Goal: Transaction & Acquisition: Book appointment/travel/reservation

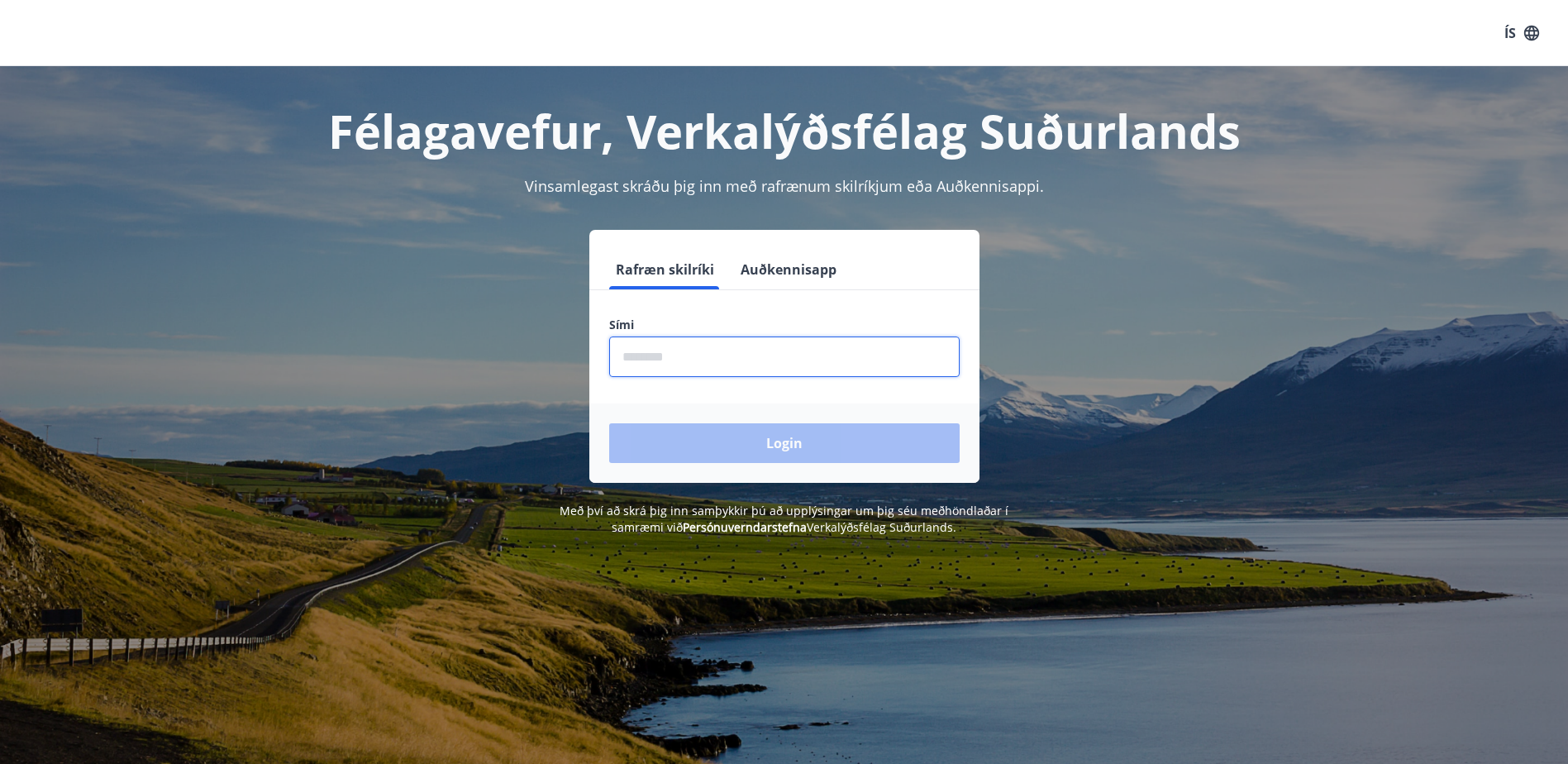
click at [675, 357] on input "phone" at bounding box center [784, 357] width 351 height 41
click at [819, 341] on input "phone" at bounding box center [784, 357] width 351 height 41
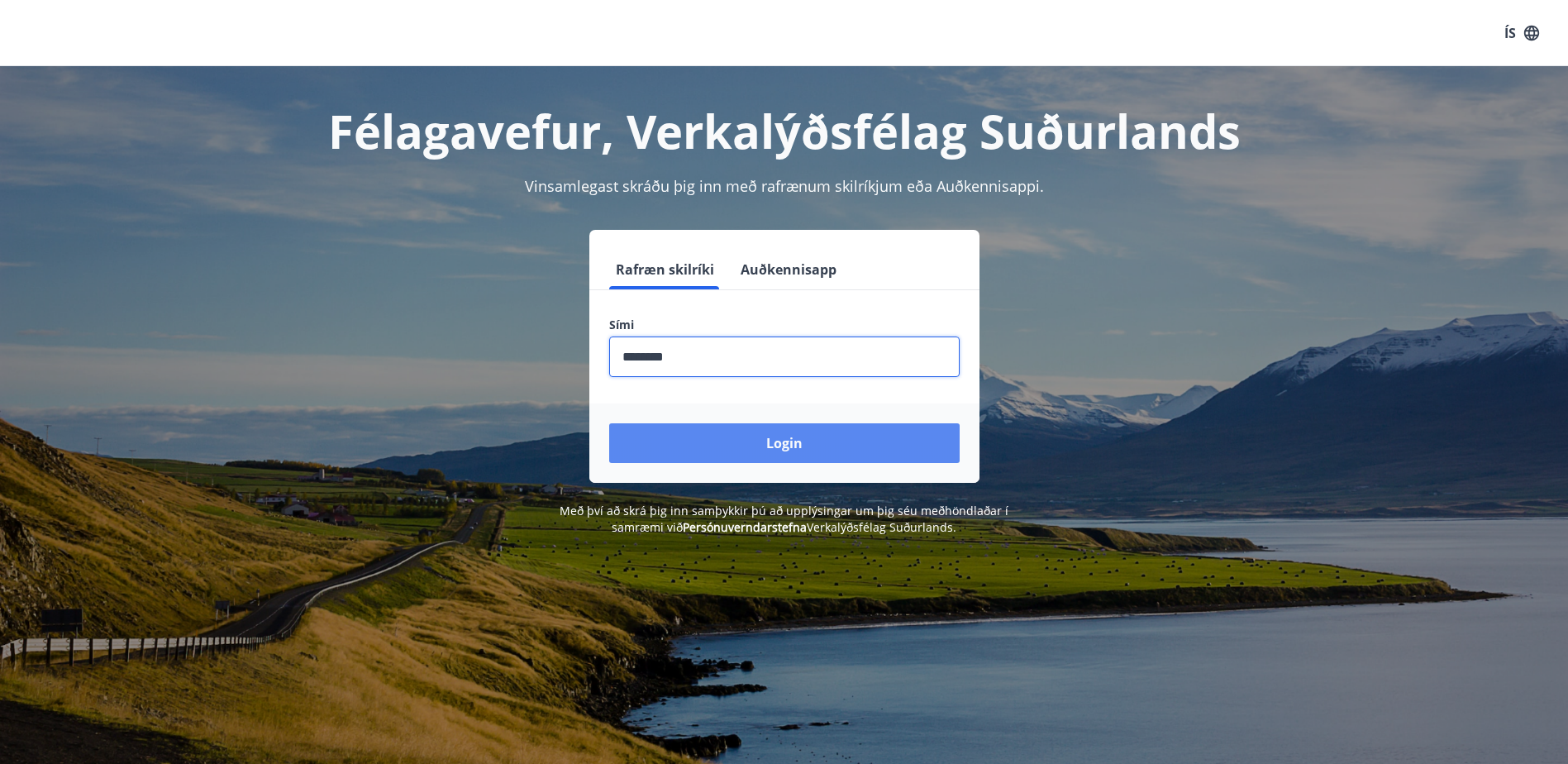
type input "********"
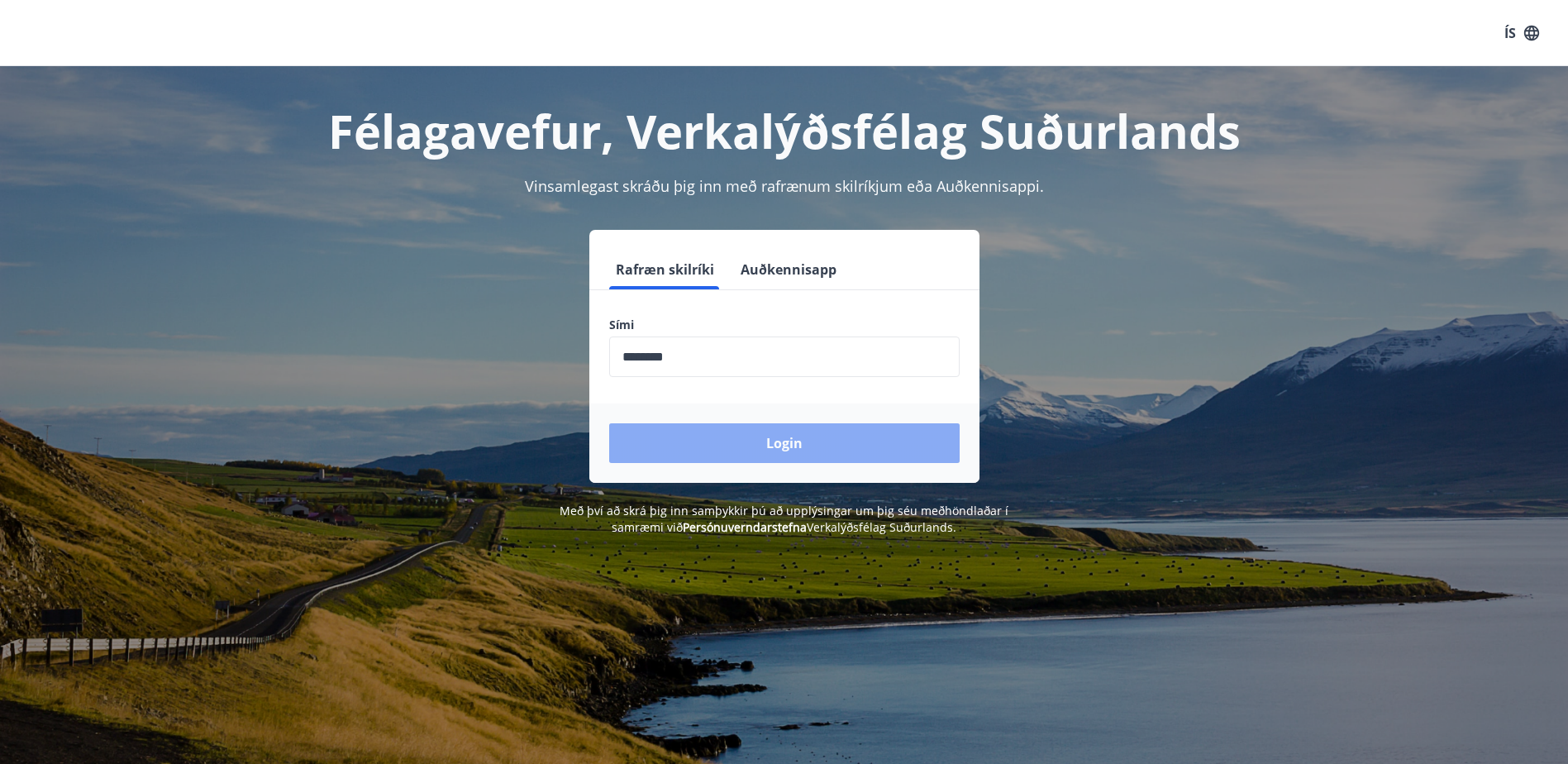
click at [802, 445] on button "Login" at bounding box center [784, 443] width 351 height 40
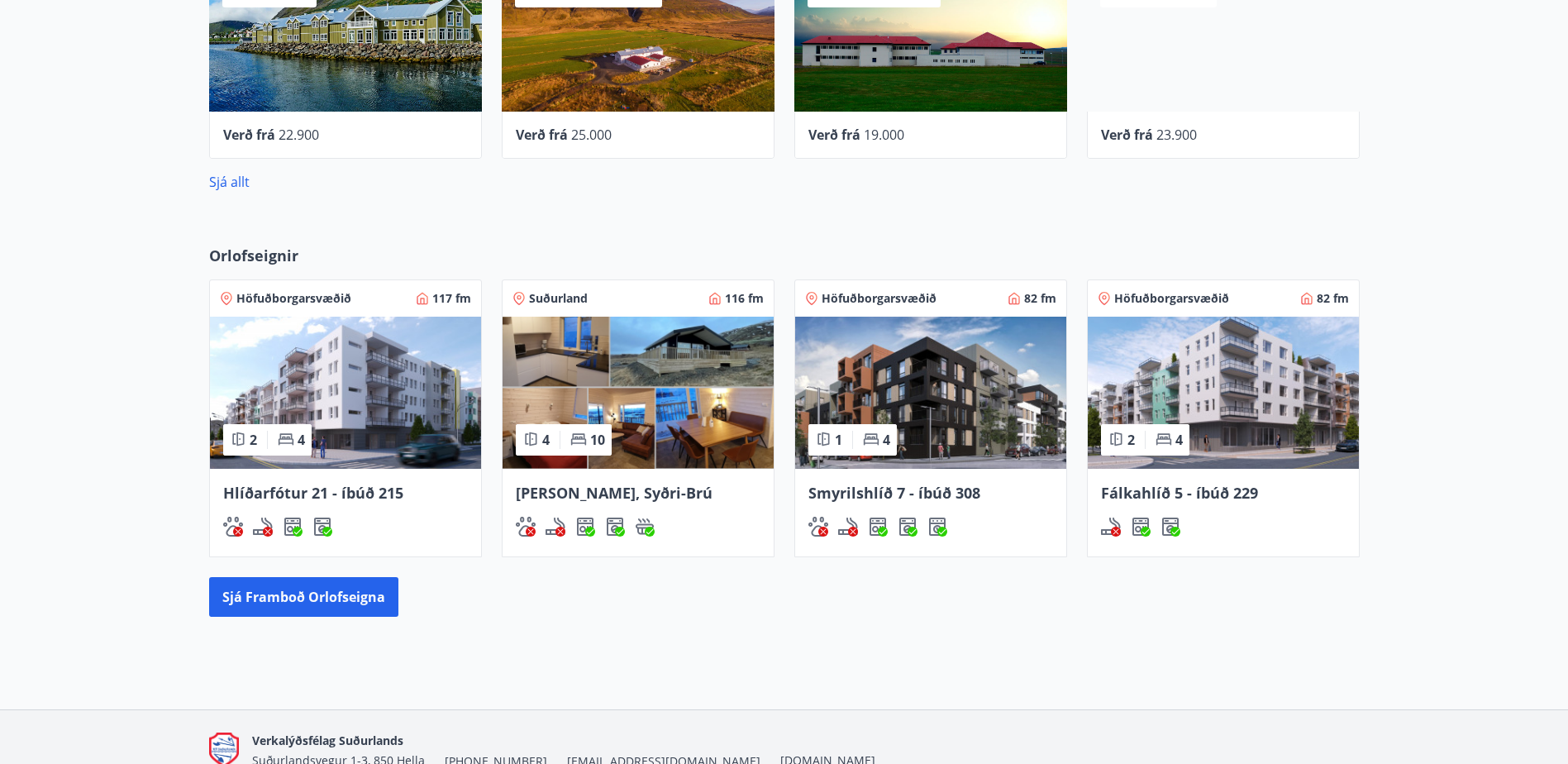
scroll to position [827, 0]
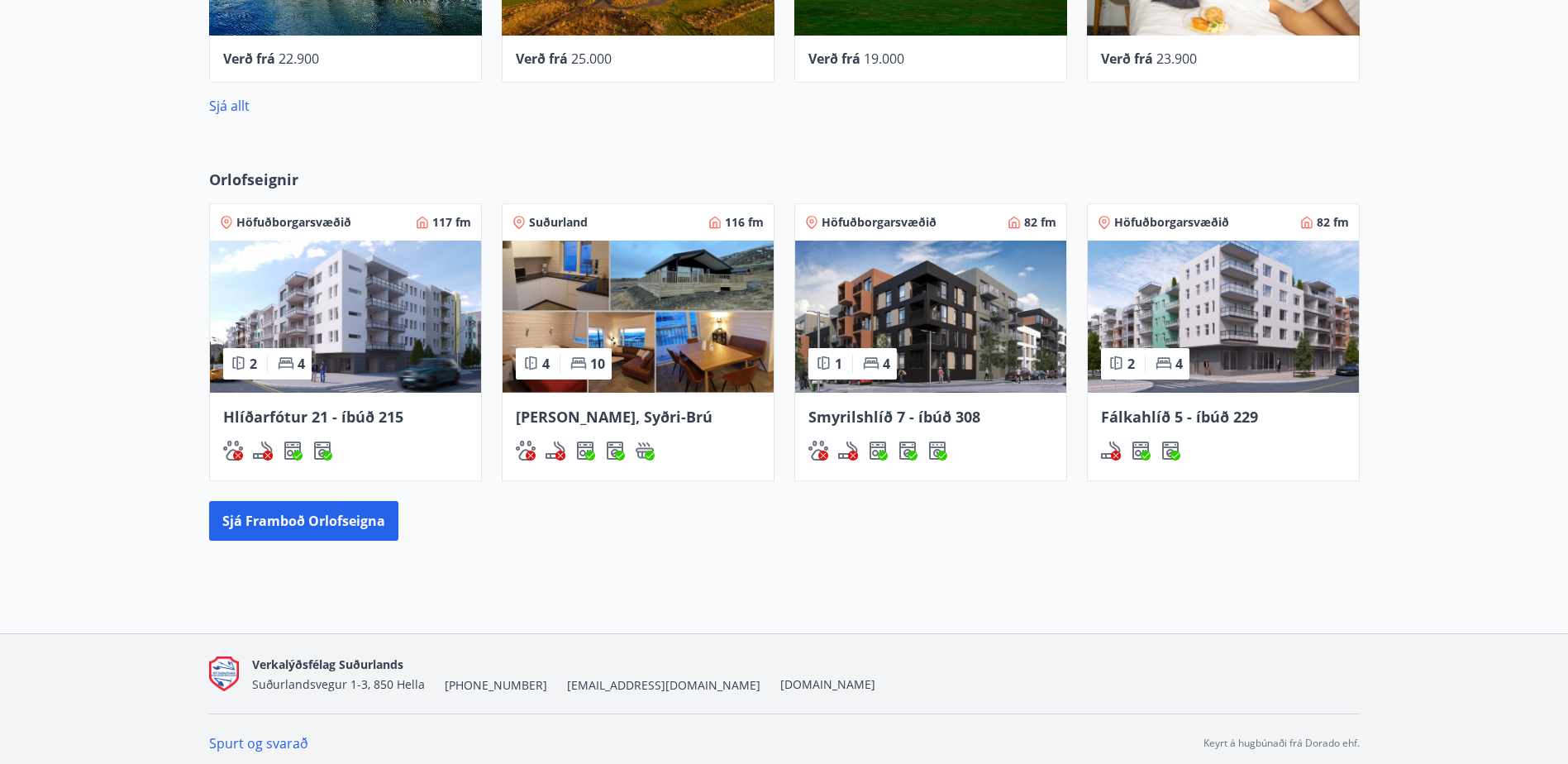
click at [980, 320] on img at bounding box center [930, 317] width 271 height 152
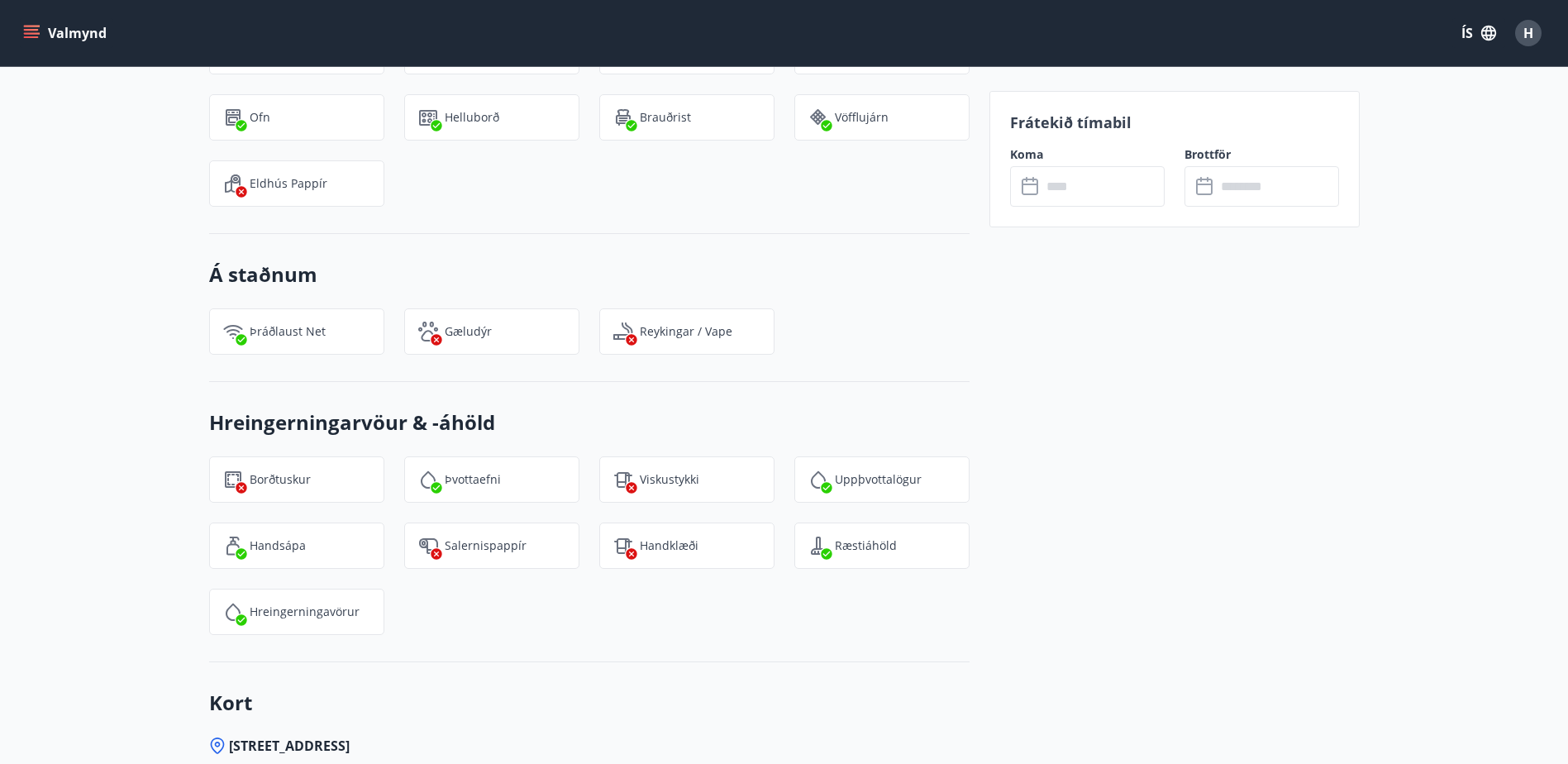
scroll to position [1132, 0]
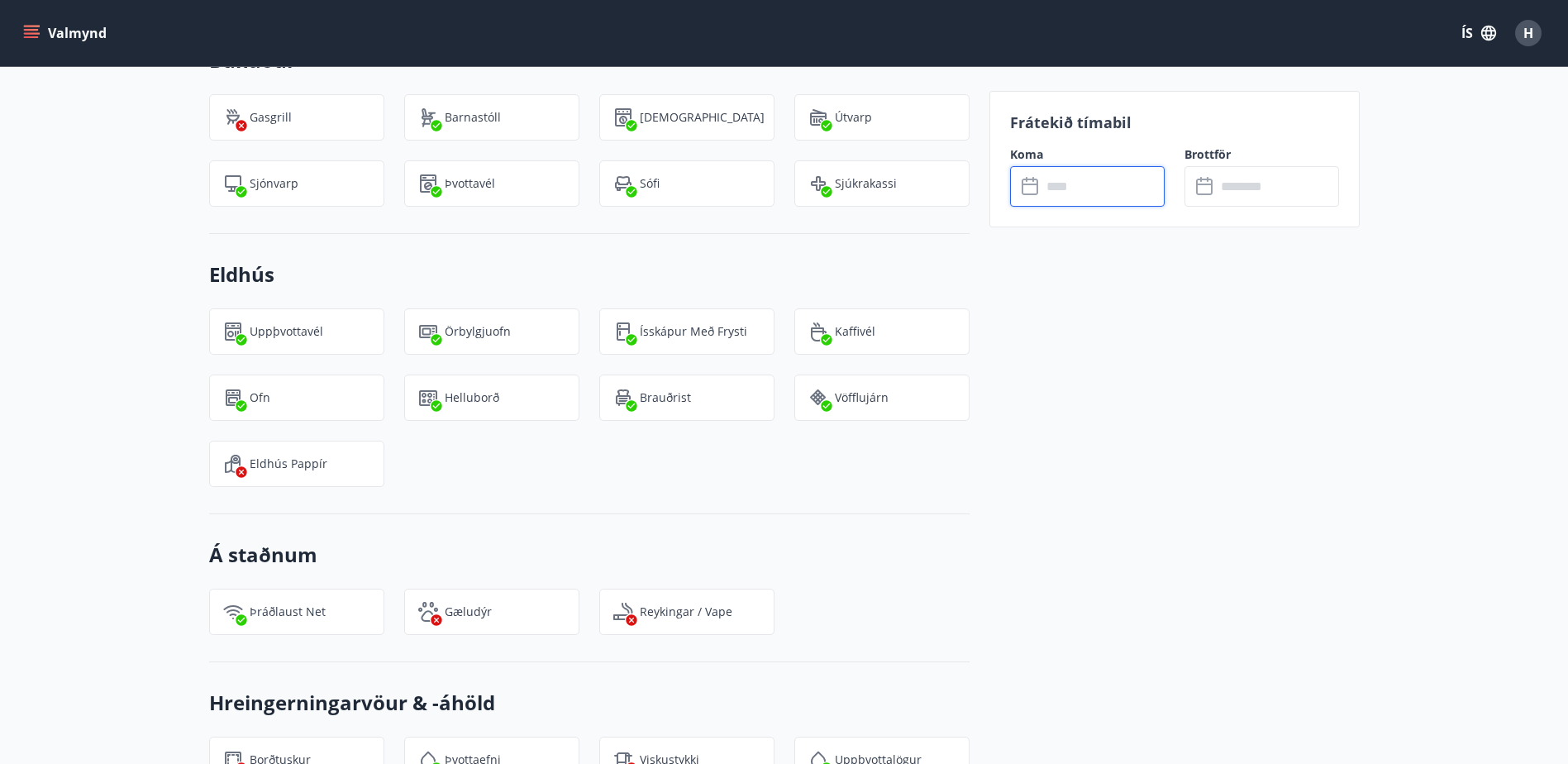
click at [1063, 192] on input "text" at bounding box center [1102, 186] width 123 height 41
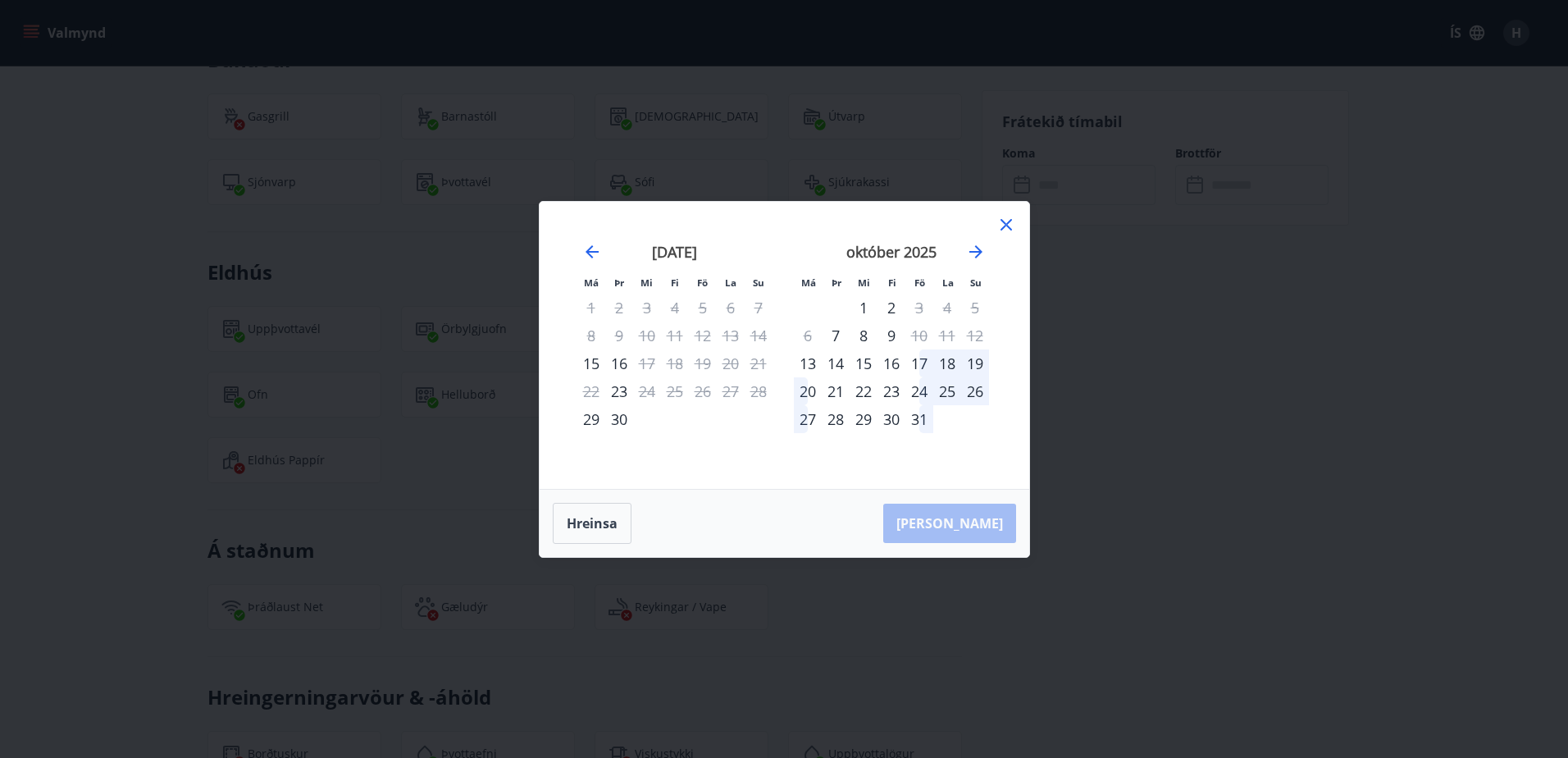
click at [1182, 310] on div "Má Þr Mi Fi Fö La Su Má Þr Mi Fi Fö La Su [DATE] 1 2 3 4 5 6 7 8 9 10 11 12 13 …" at bounding box center [784, 379] width 1568 height 758
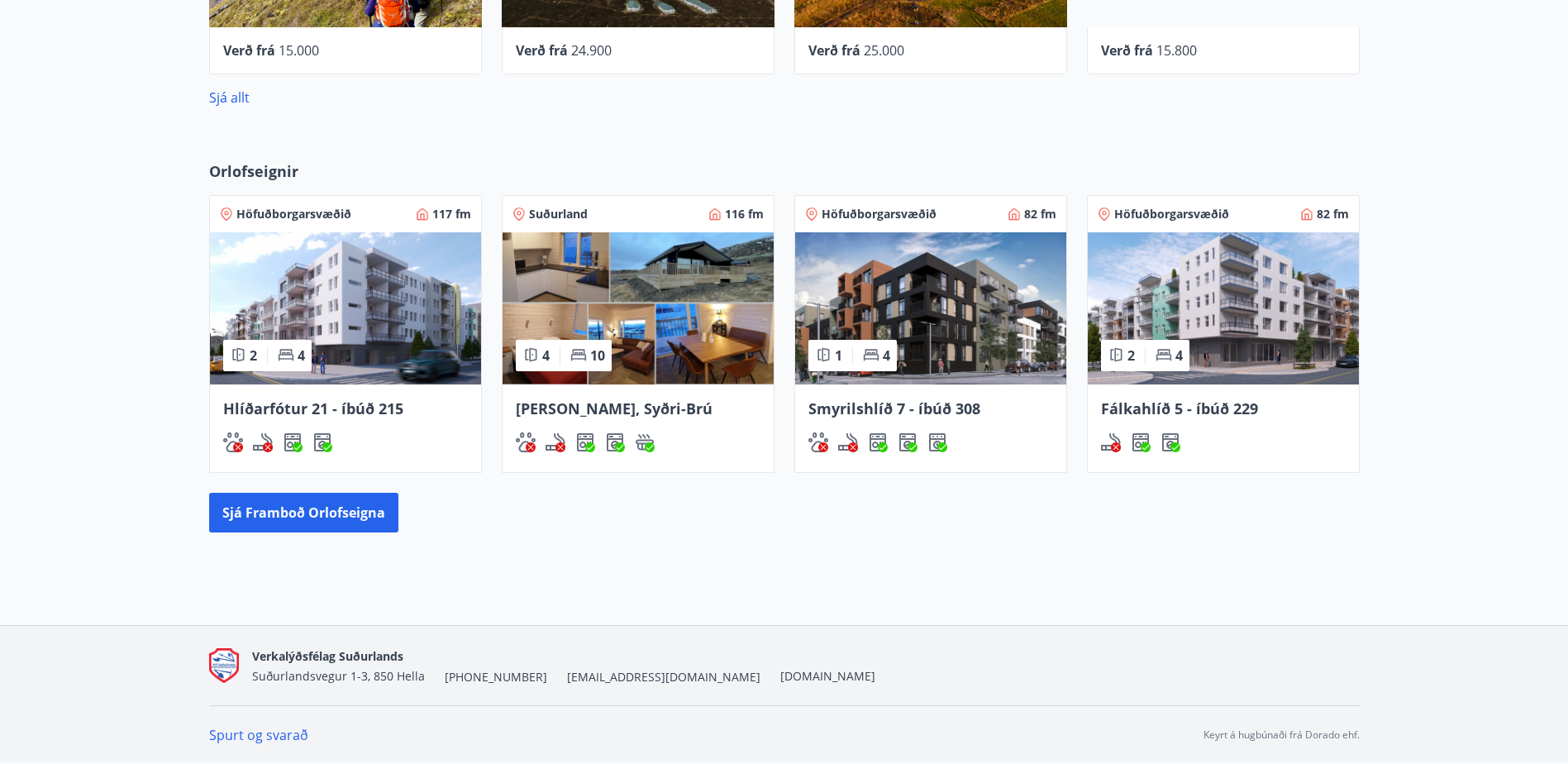
scroll to position [835, 0]
click at [1253, 289] on img at bounding box center [1223, 308] width 271 height 152
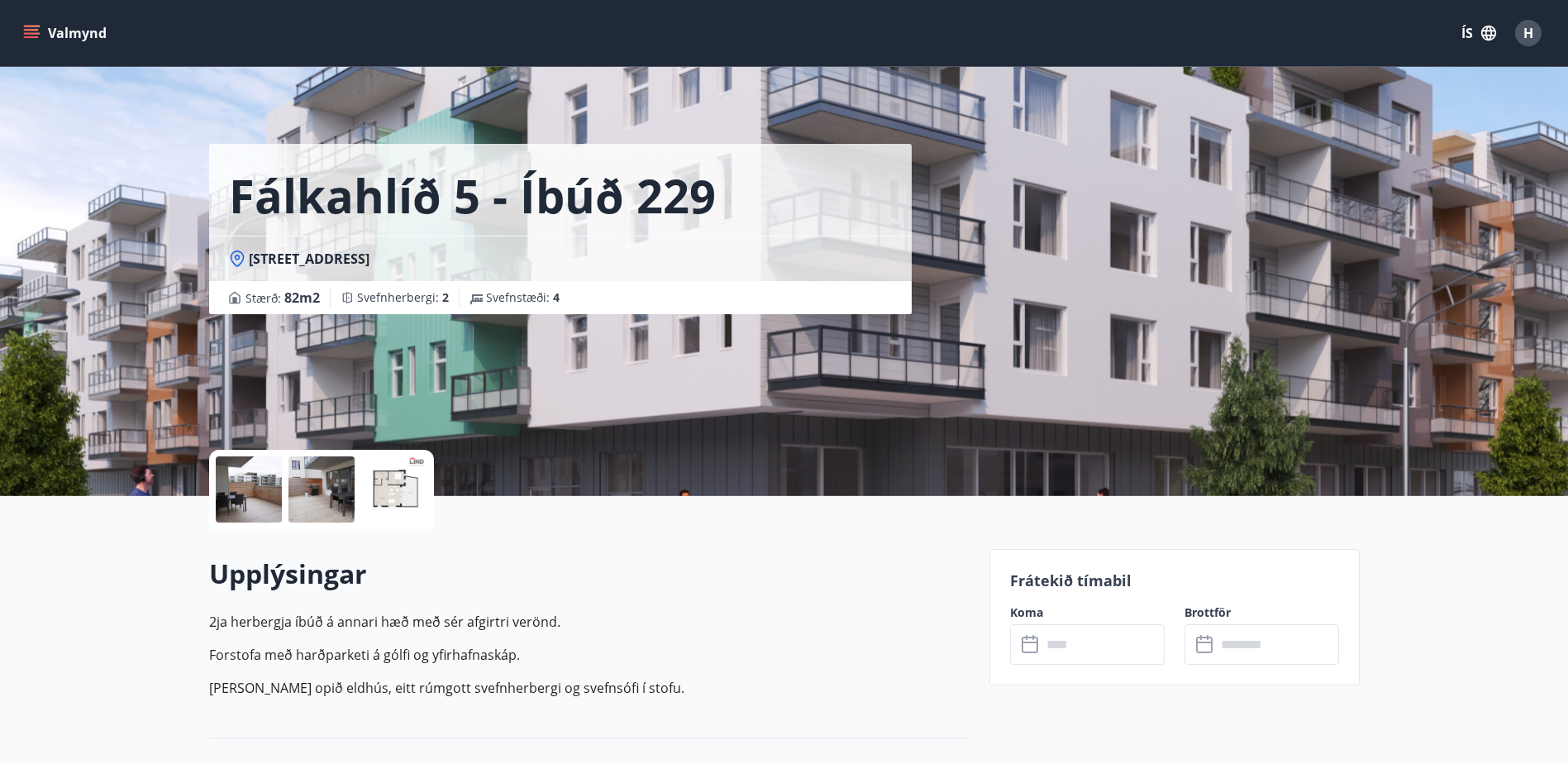
click at [1112, 642] on input "text" at bounding box center [1102, 645] width 123 height 41
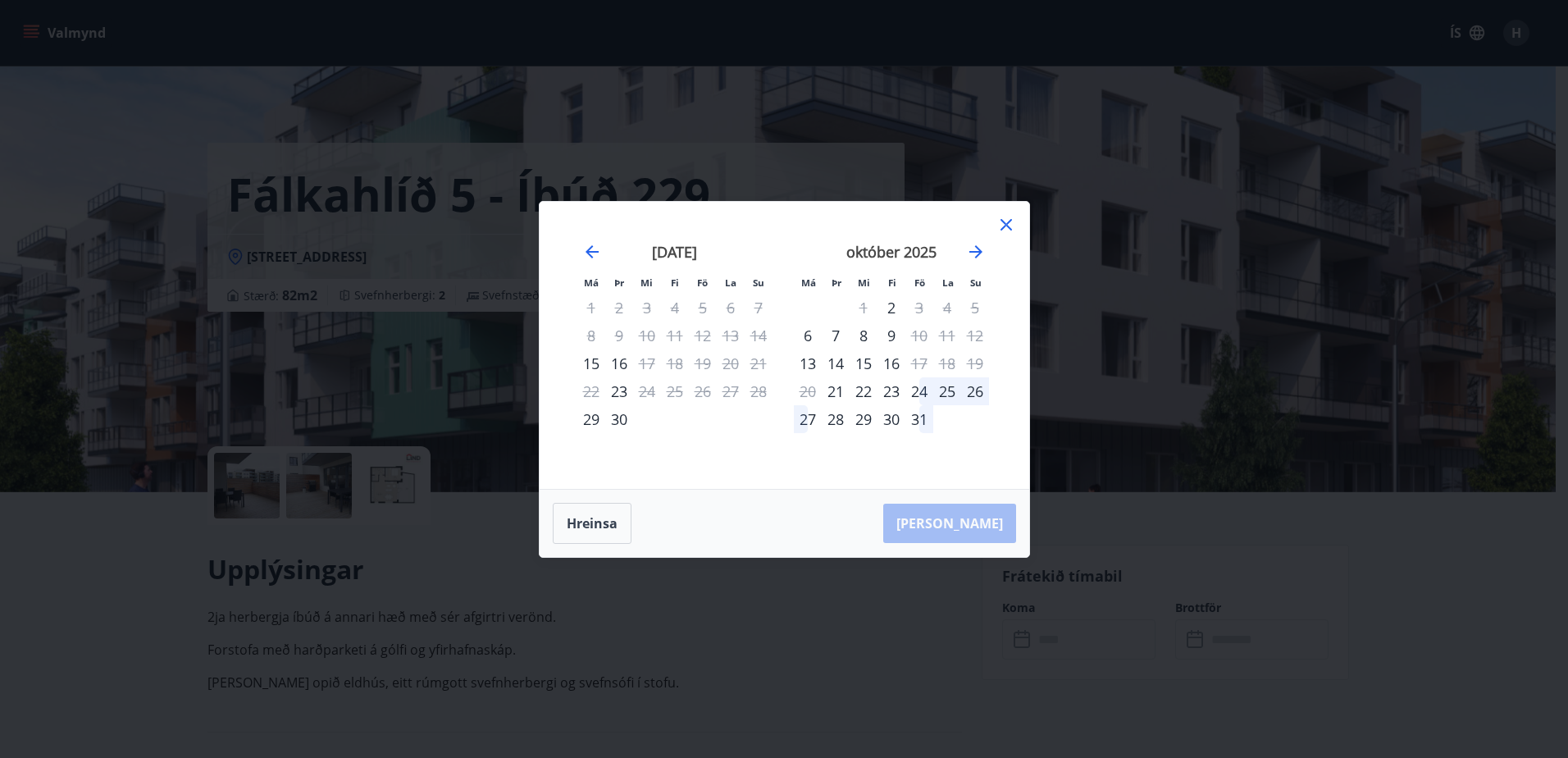
click at [739, 624] on div "Má Þr Mi Fi Fö La Su Má Þr Mi Fi Fö La Su [DATE] 1 2 3 4 5 6 7 8 9 10 11 12 13 …" at bounding box center [784, 379] width 1568 height 758
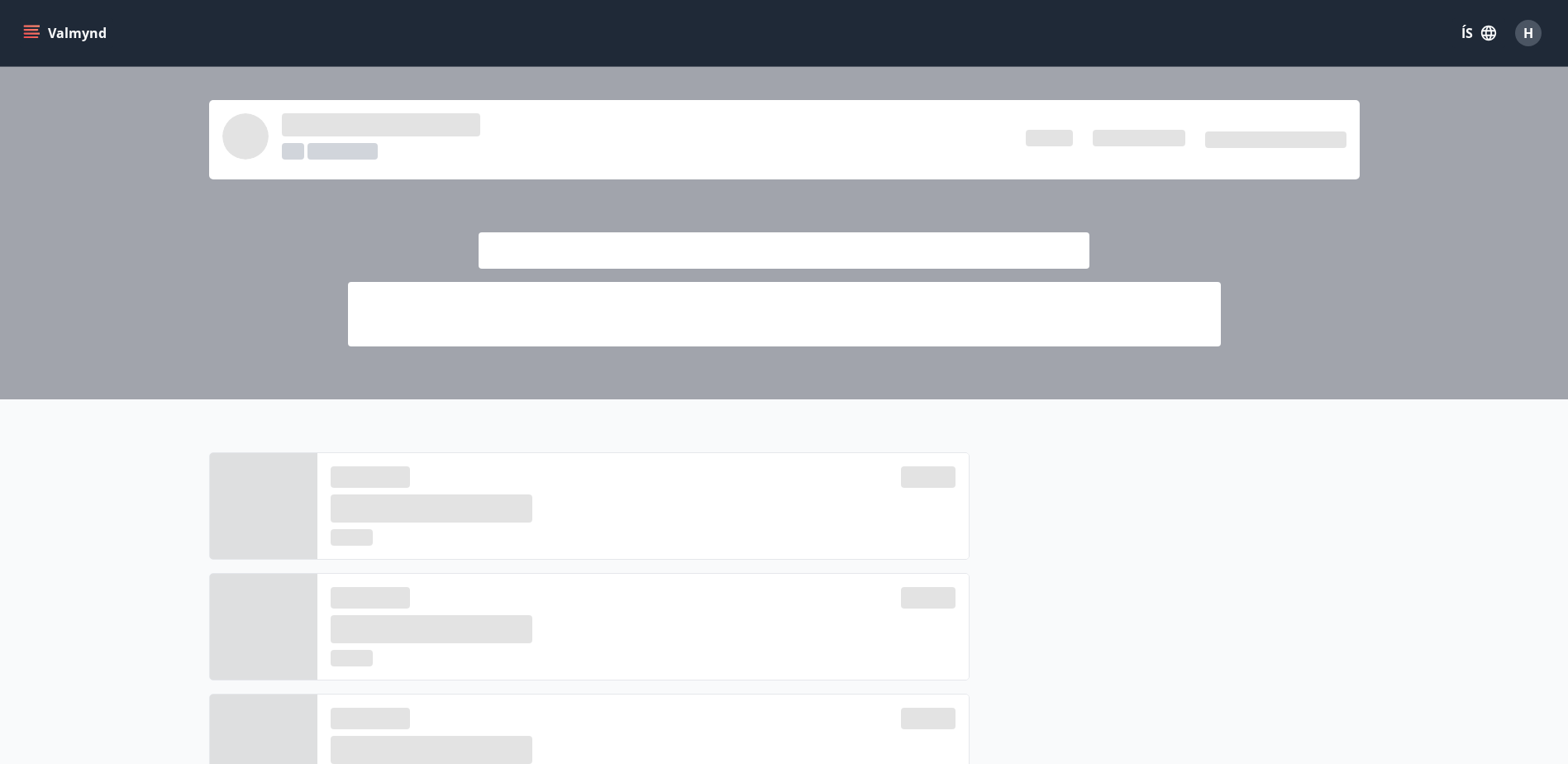
scroll to position [835, 0]
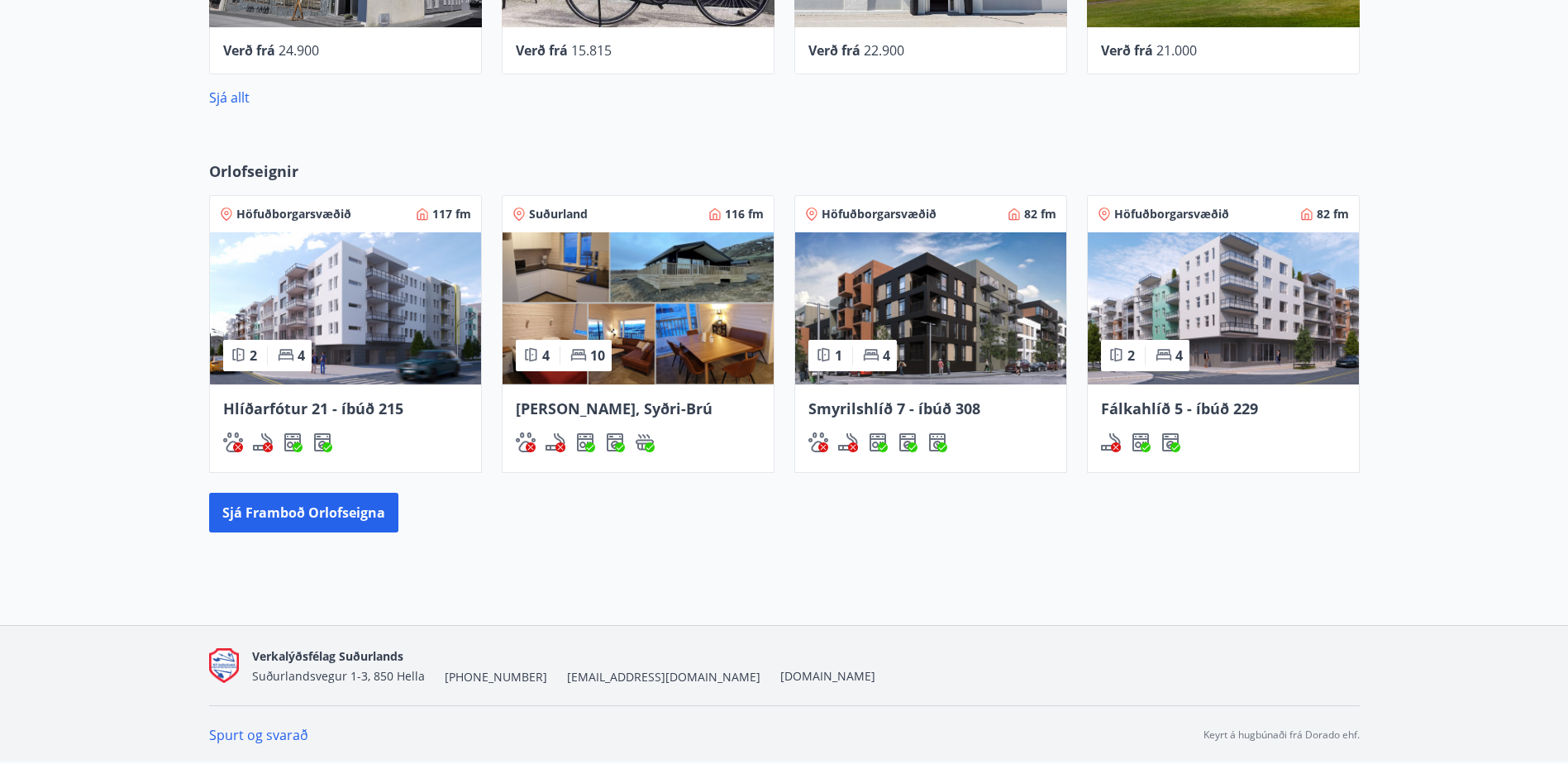
click at [378, 312] on img at bounding box center [345, 308] width 271 height 152
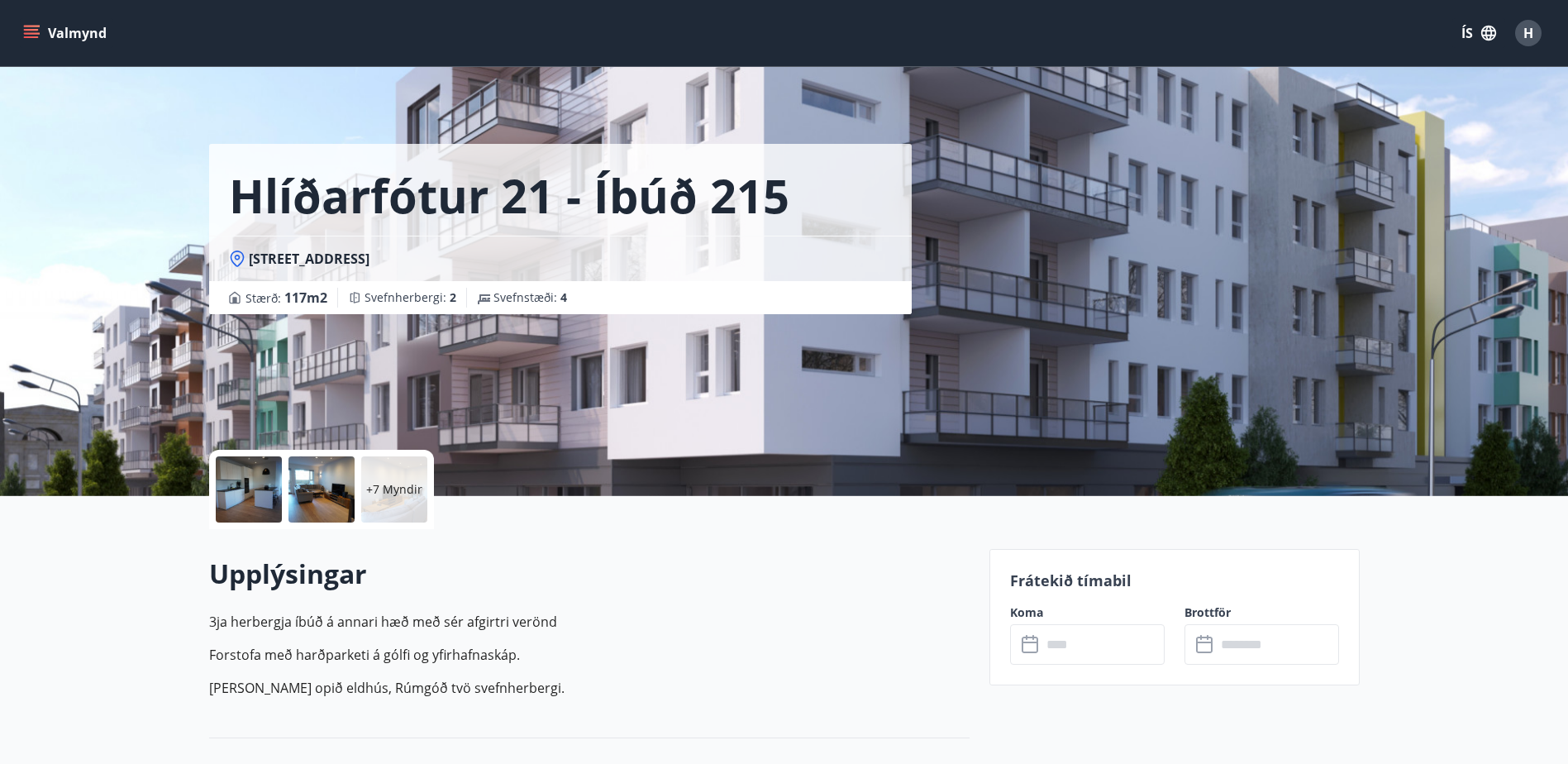
click at [1114, 636] on input "text" at bounding box center [1102, 645] width 123 height 41
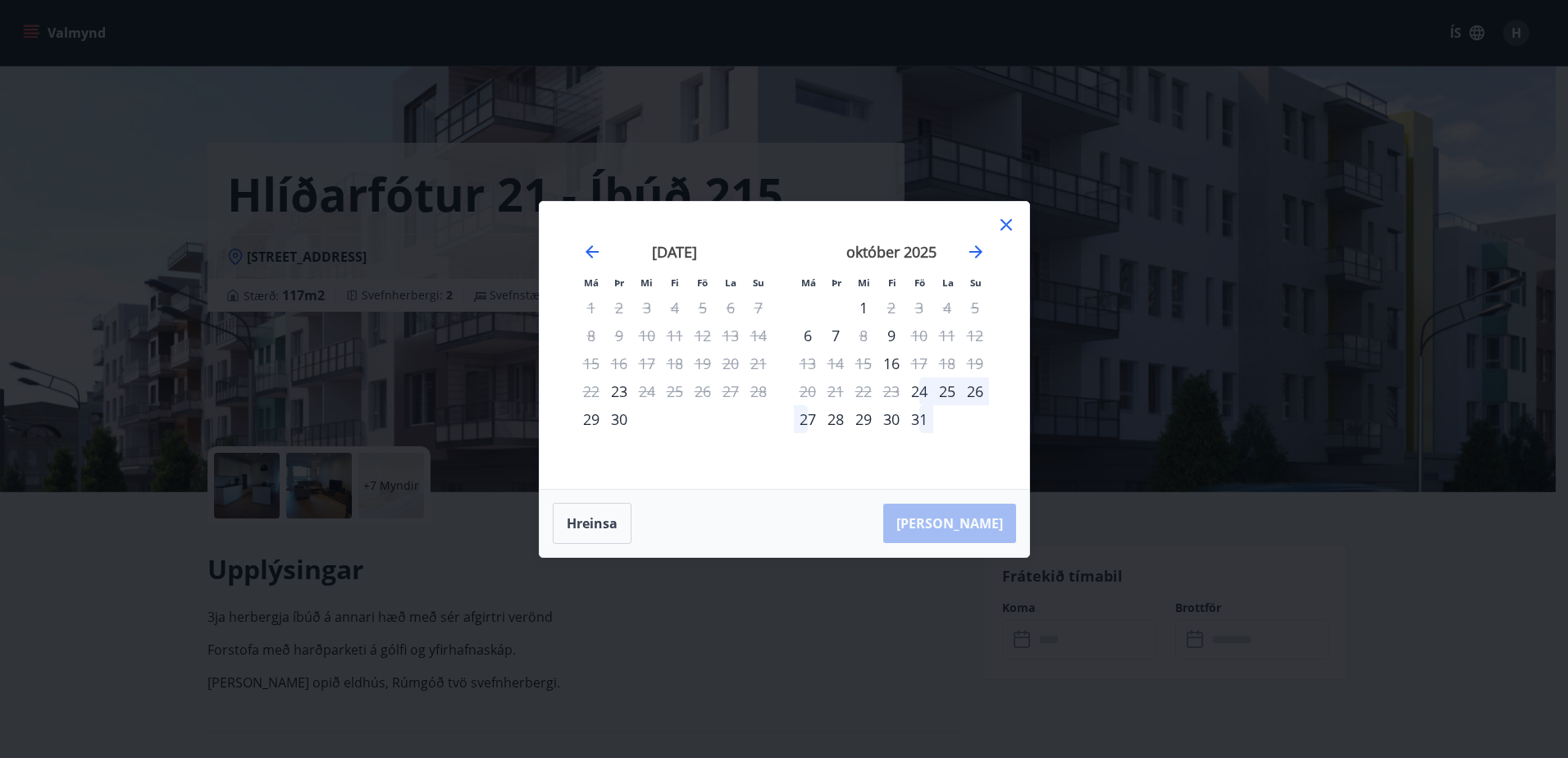
click at [1009, 227] on icon at bounding box center [1006, 224] width 11 height 11
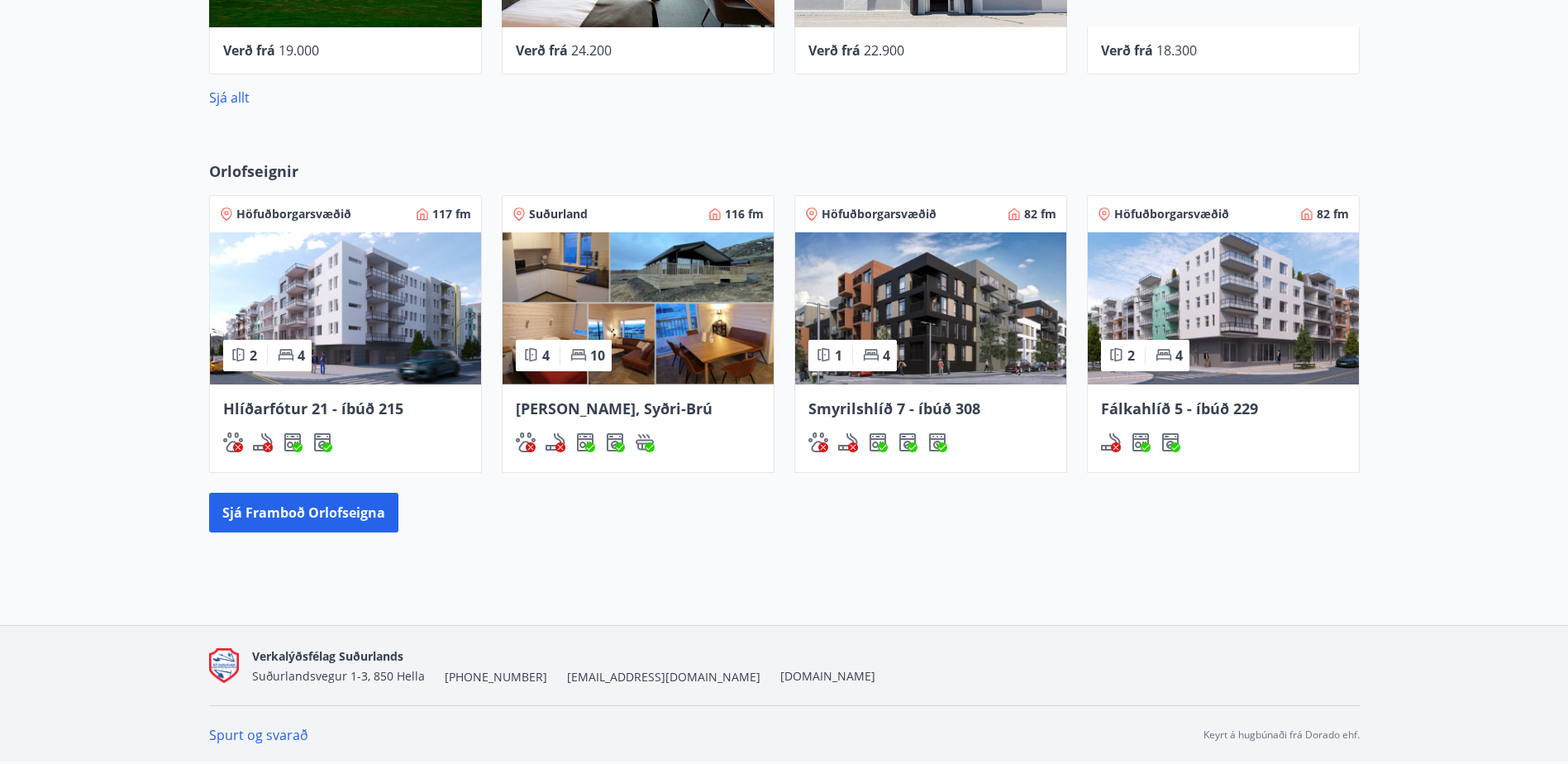
scroll to position [835, 0]
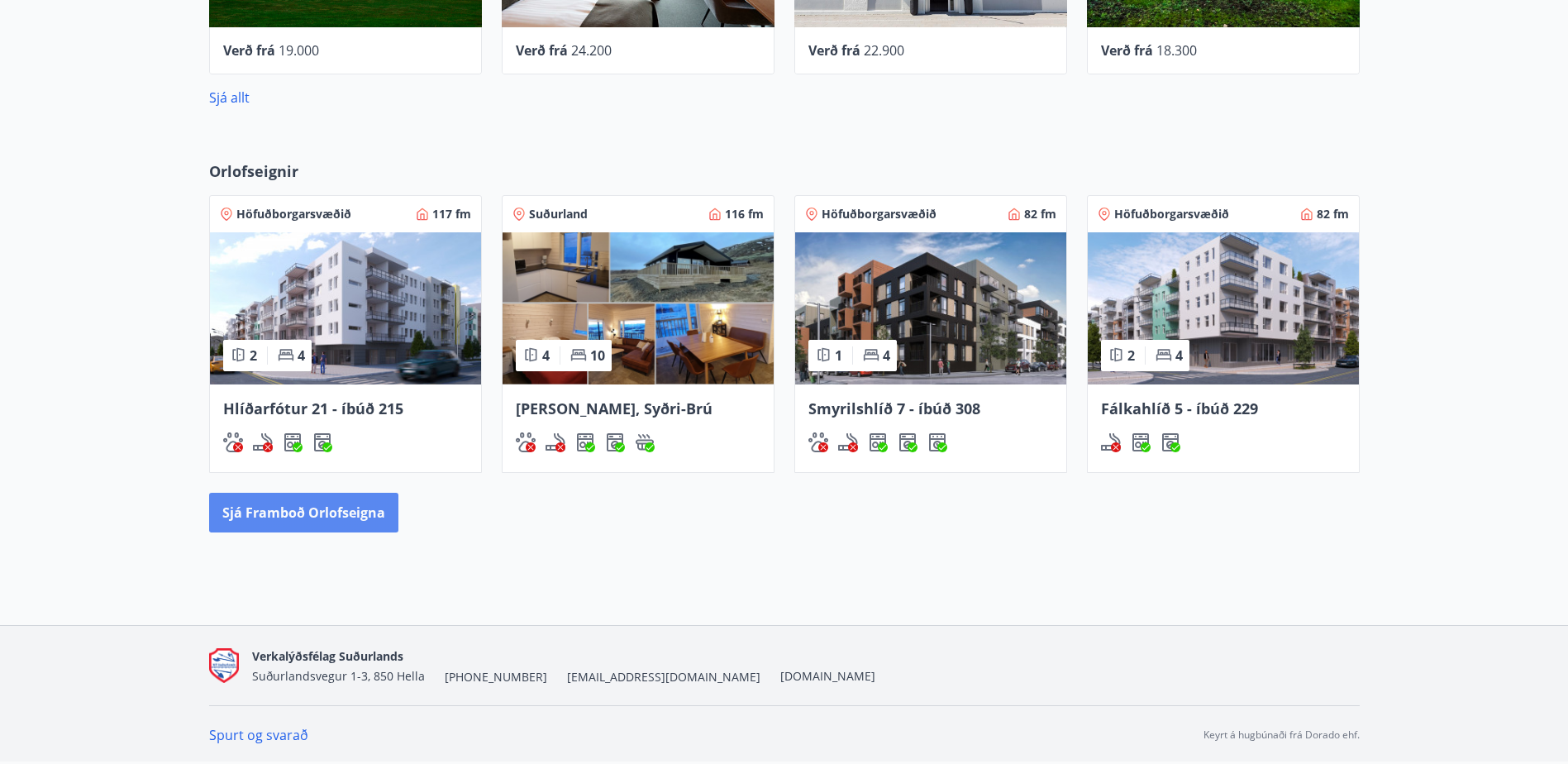
click at [331, 515] on button "Sjá framboð orlofseigna" at bounding box center [304, 512] width 189 height 40
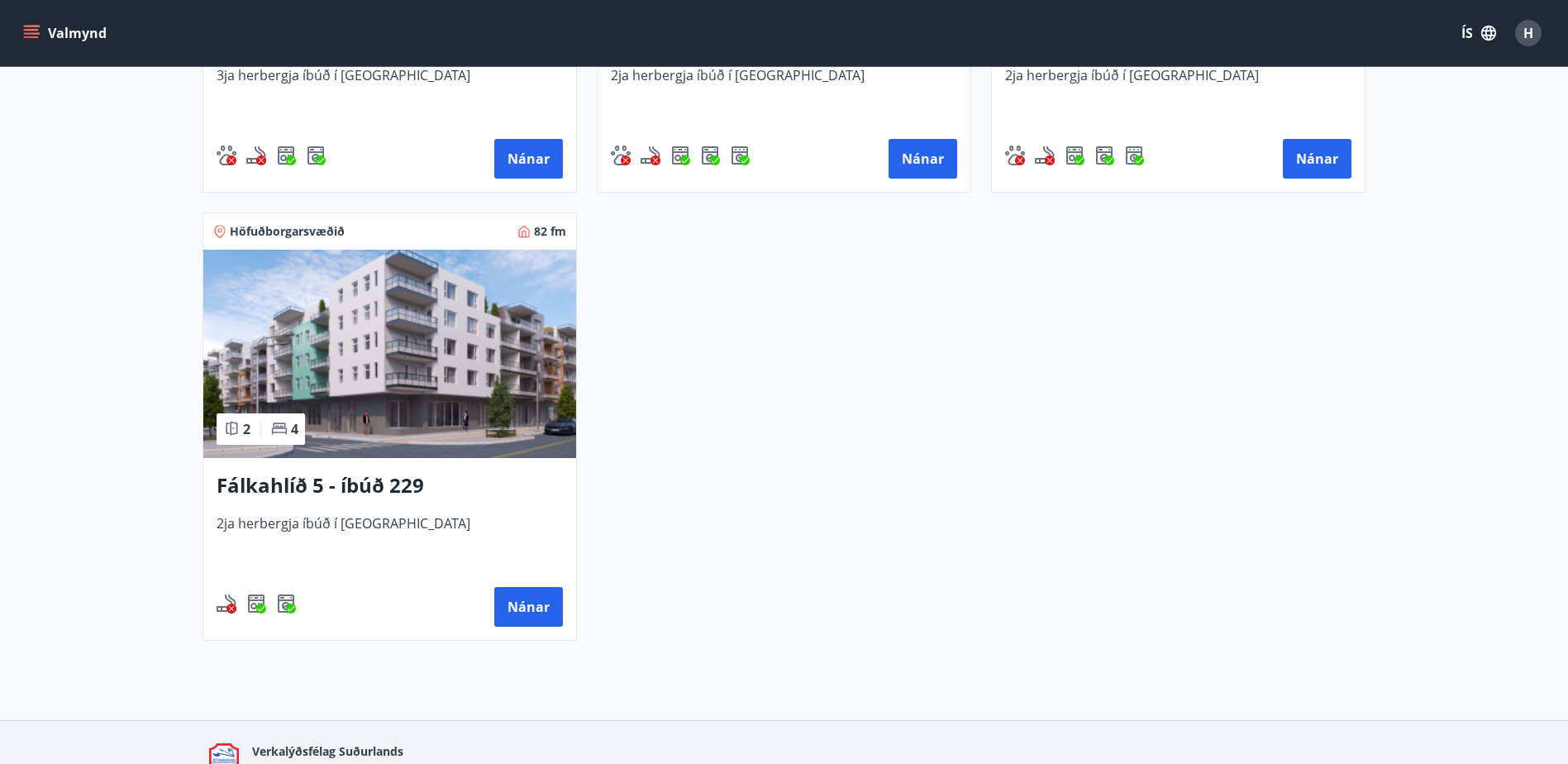
scroll to position [1075, 0]
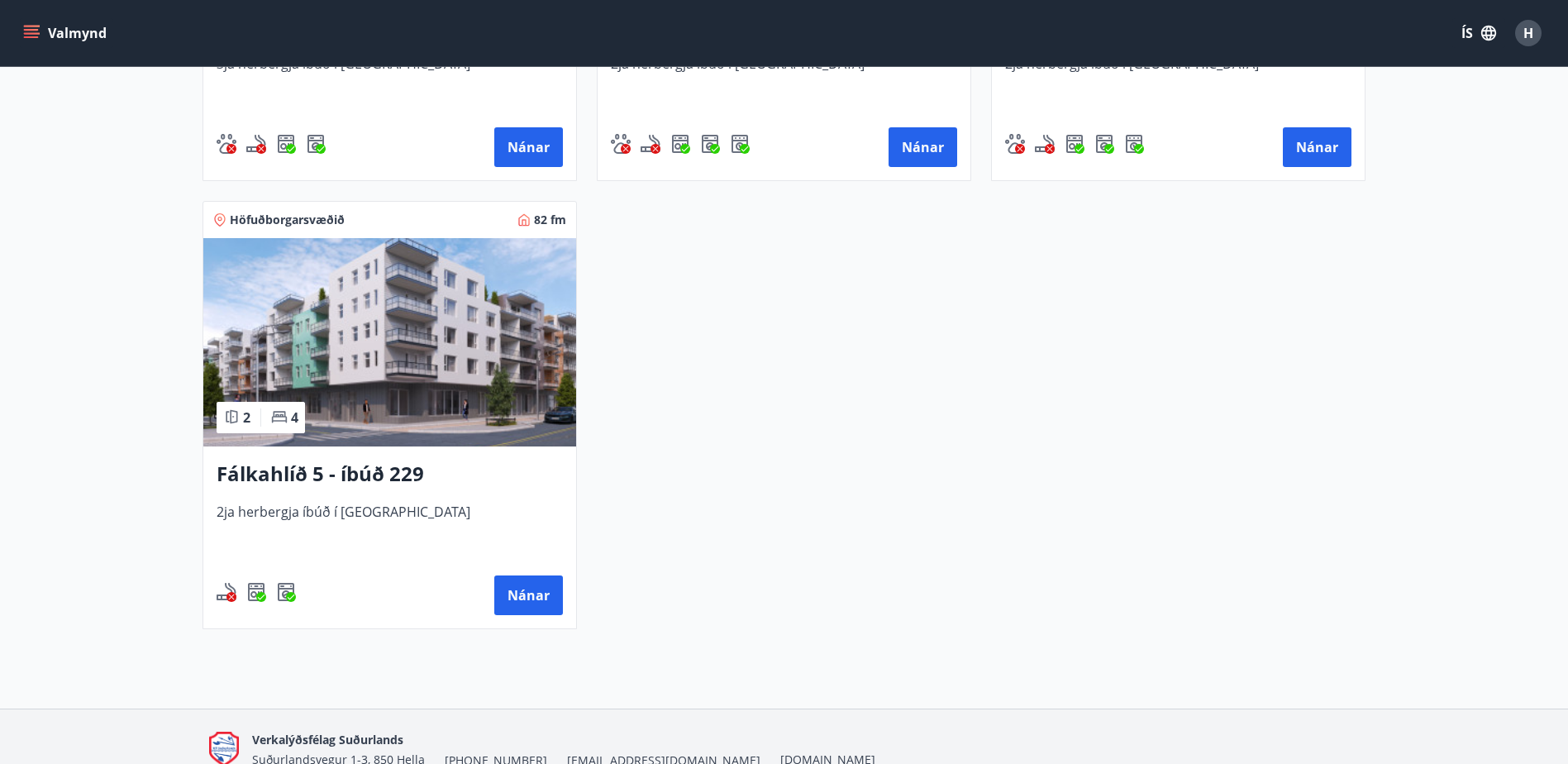
click at [432, 335] on img at bounding box center [390, 342] width 373 height 208
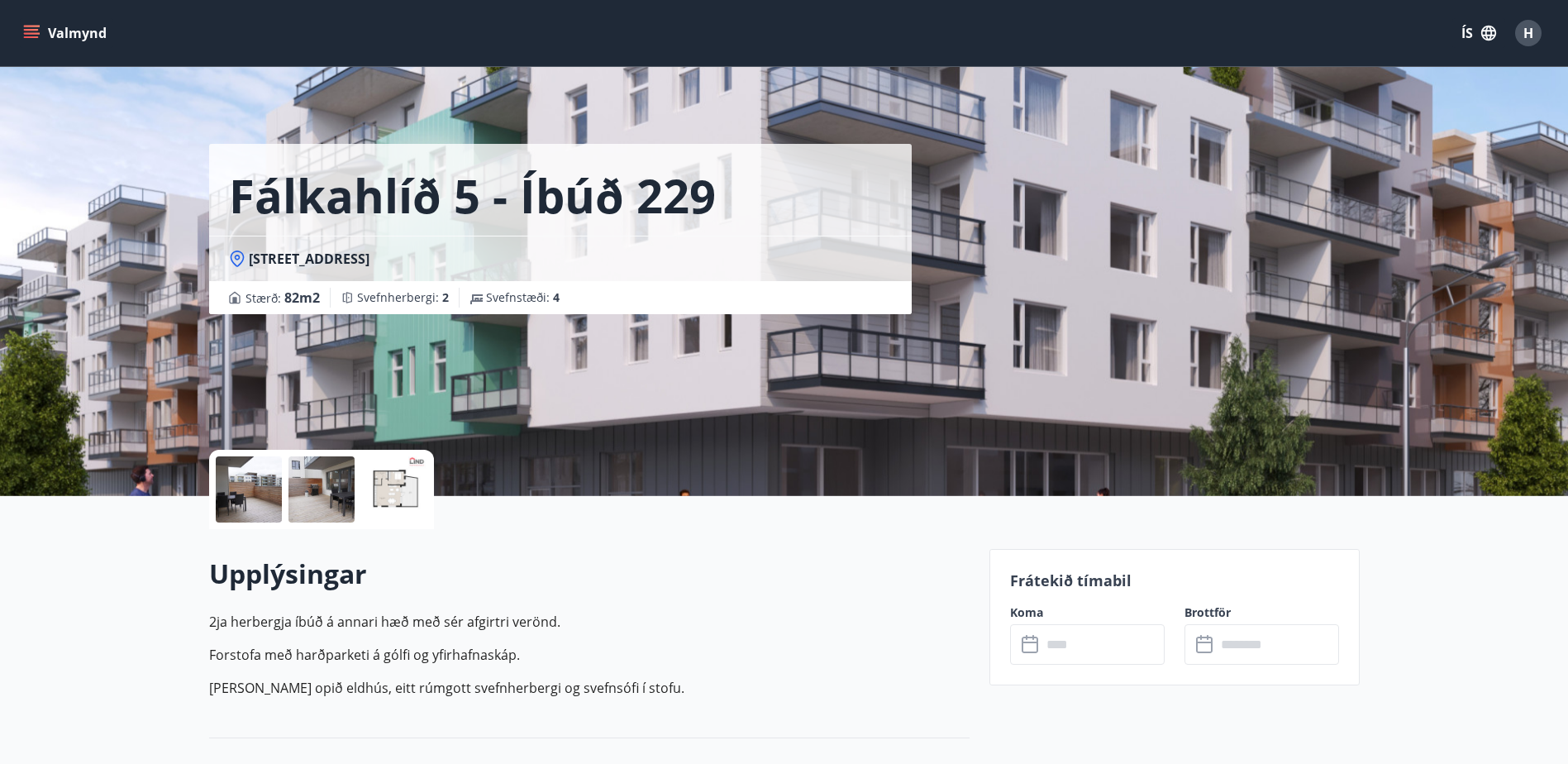
click at [1104, 650] on input "text" at bounding box center [1102, 645] width 123 height 41
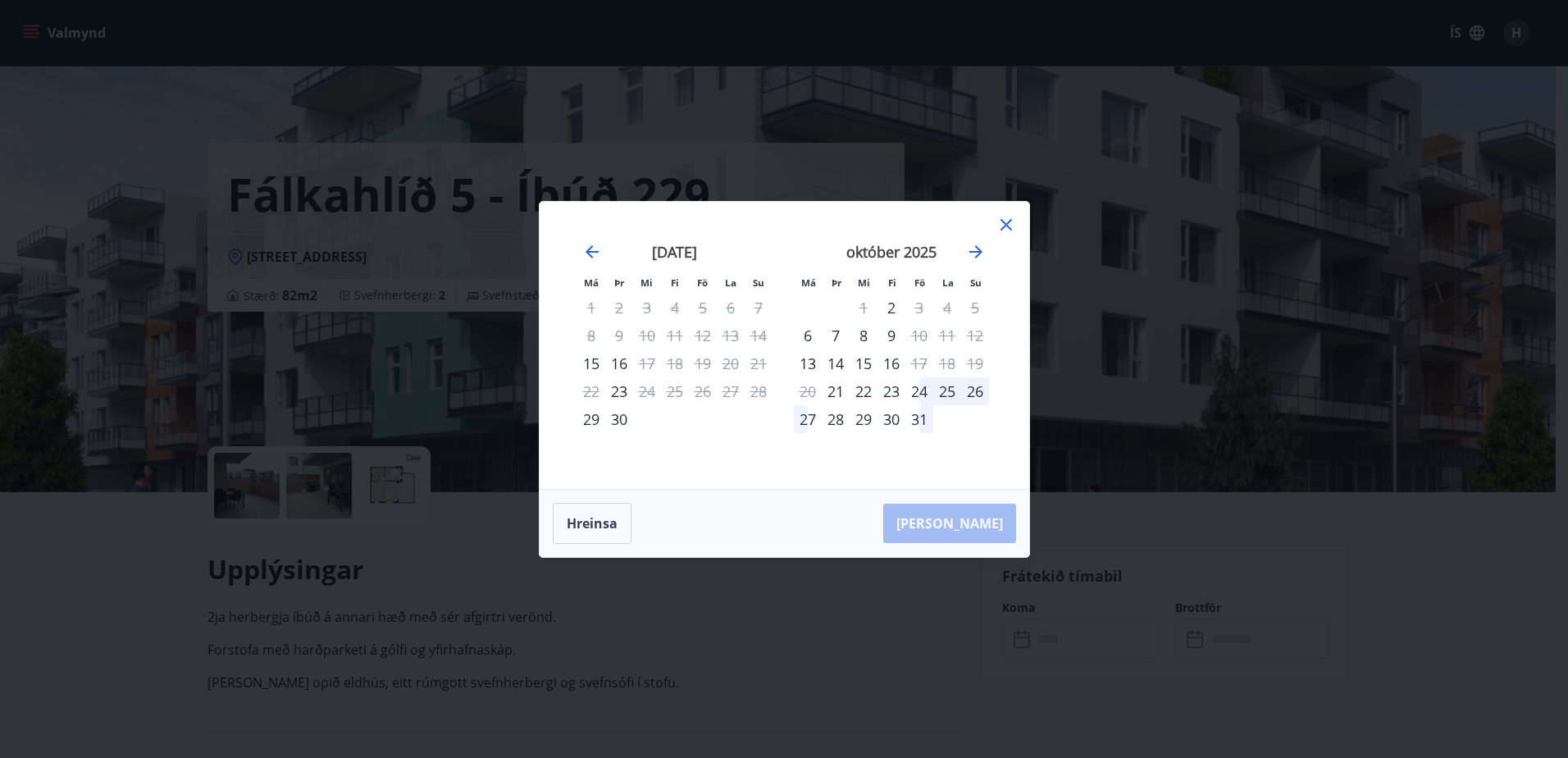
click at [1005, 224] on icon at bounding box center [1006, 224] width 11 height 11
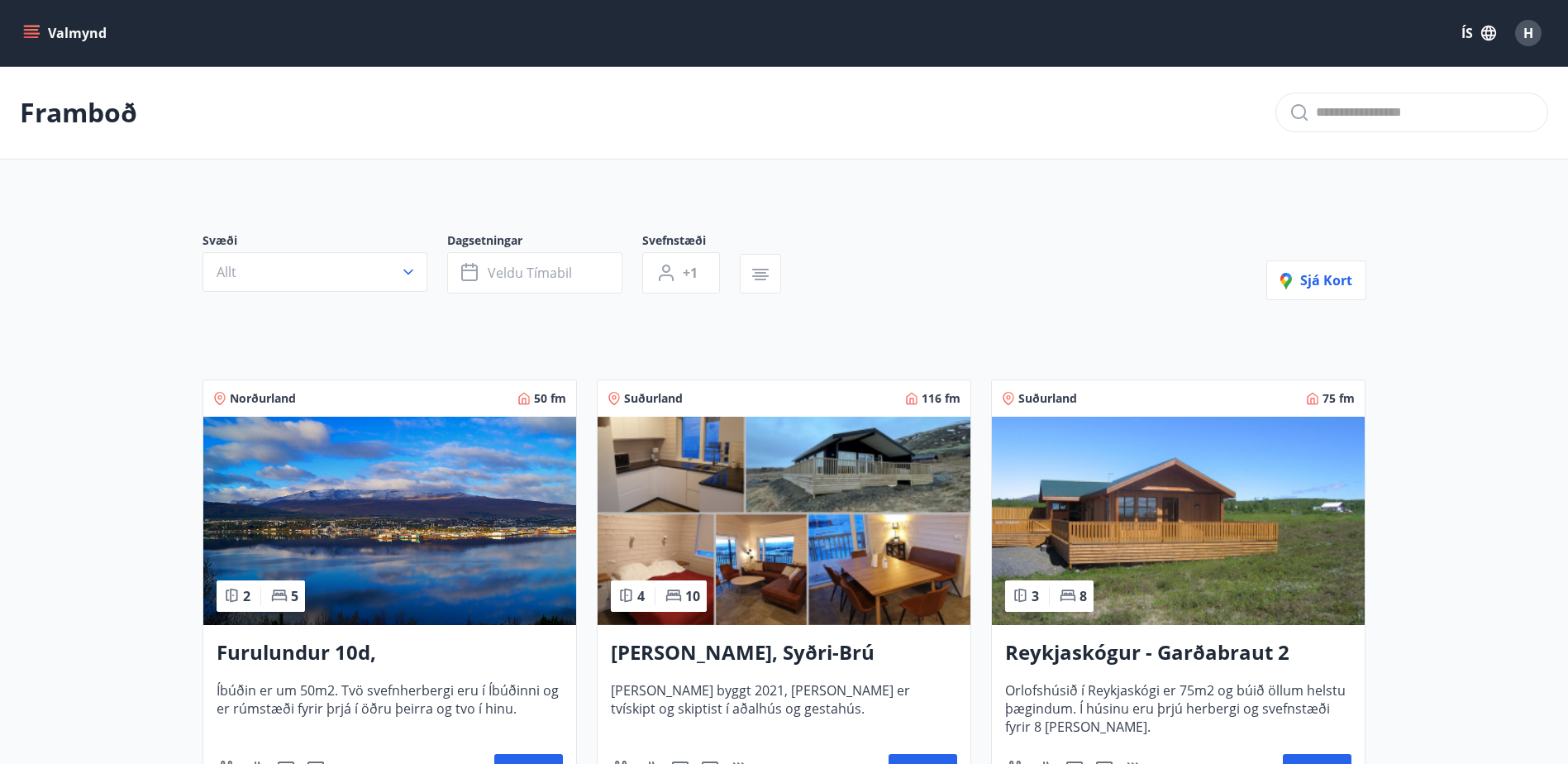
click at [1536, 35] on div "H" at bounding box center [1527, 32] width 27 height 27
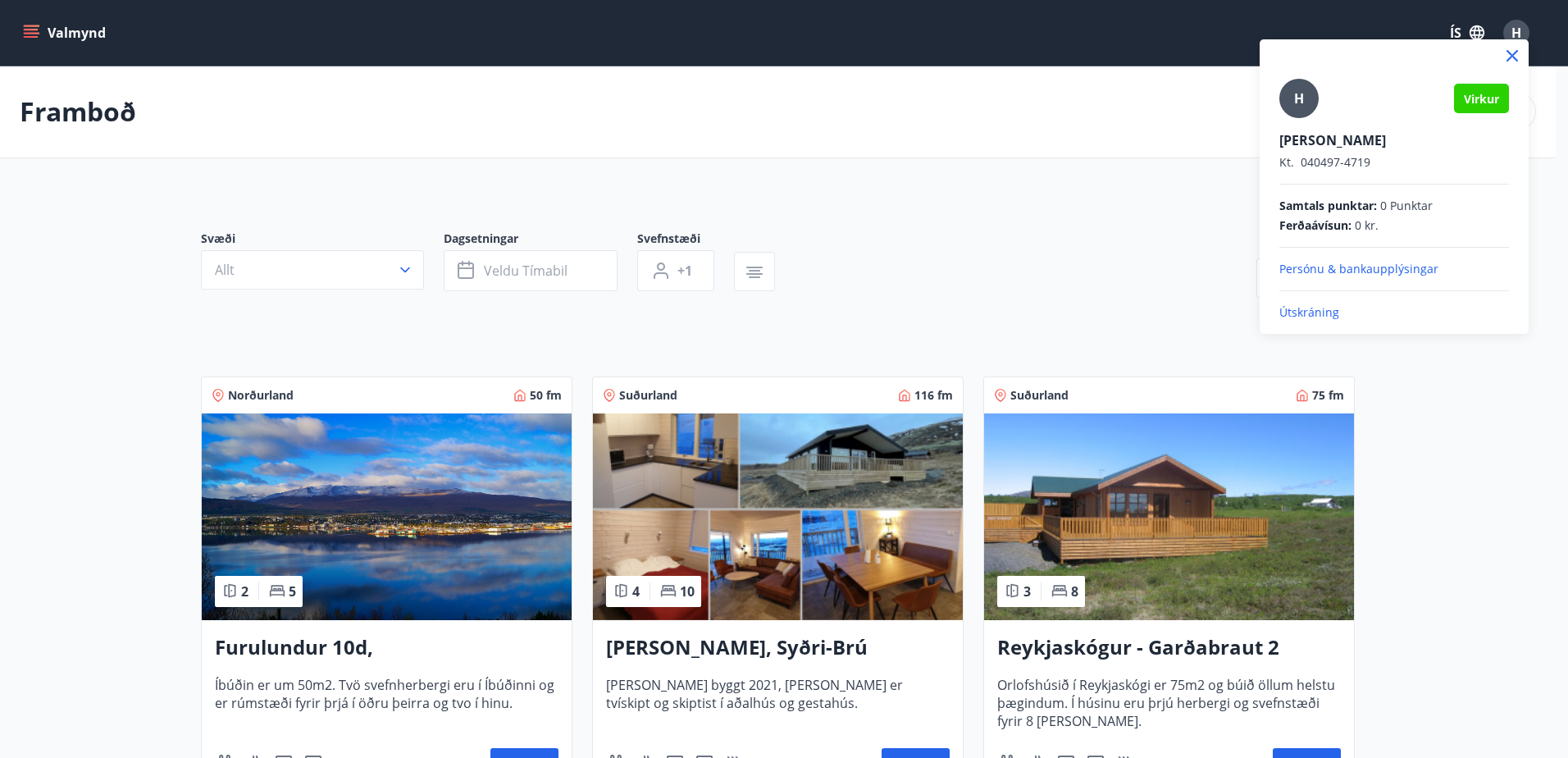
click at [1292, 314] on p "Útskráning" at bounding box center [1394, 312] width 230 height 17
